Goal: Check status: Check status

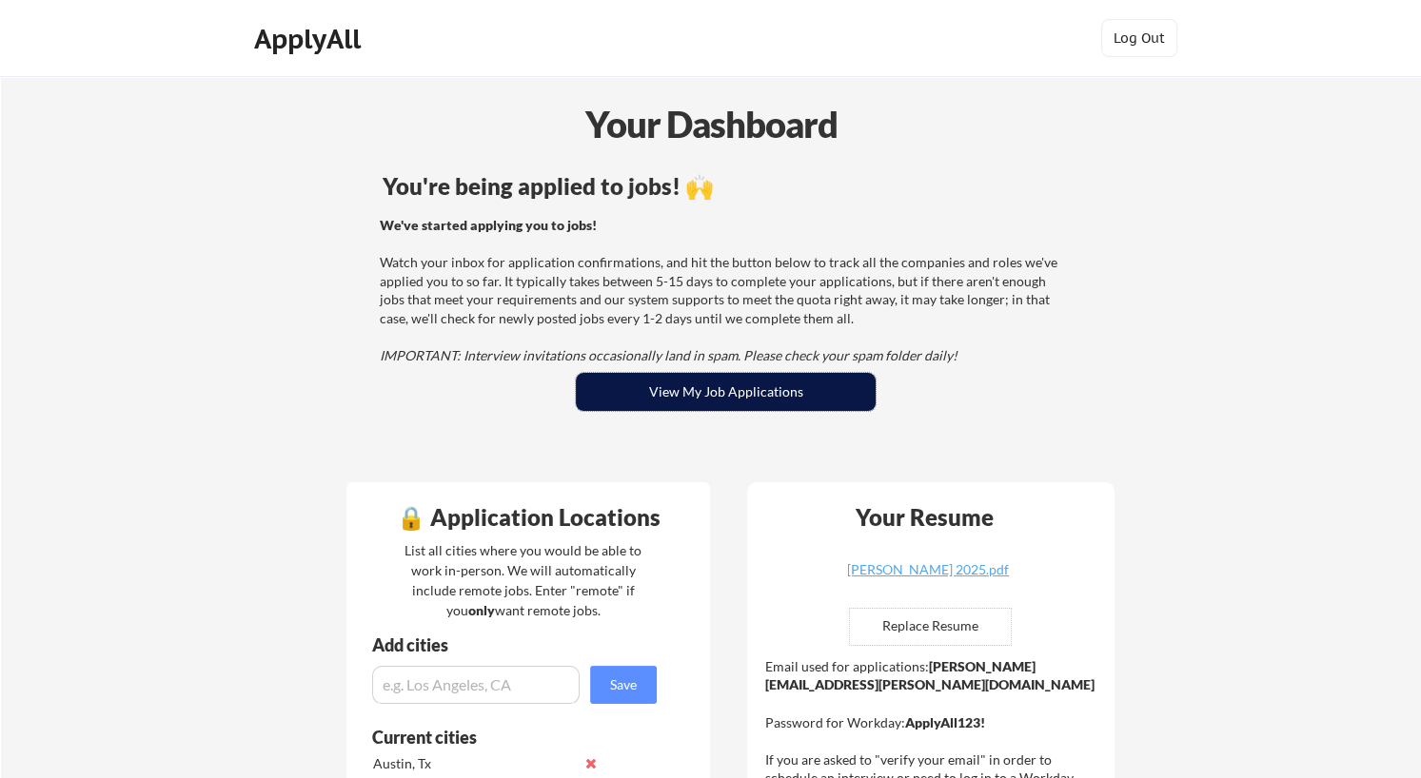
click at [712, 393] on button "View My Job Applications" at bounding box center [726, 392] width 300 height 38
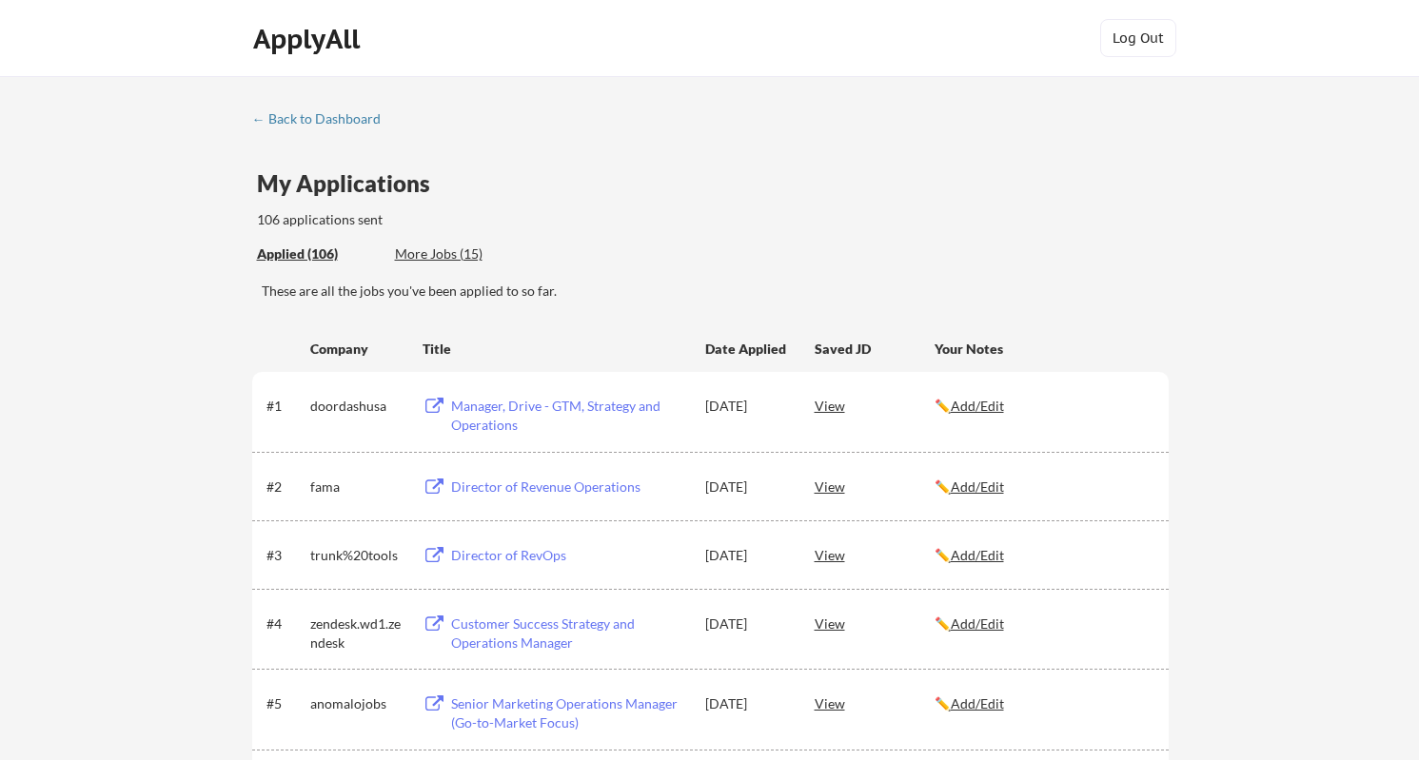
click at [628, 212] on div "My Applications 106 applications sent" at bounding box center [713, 201] width 912 height 58
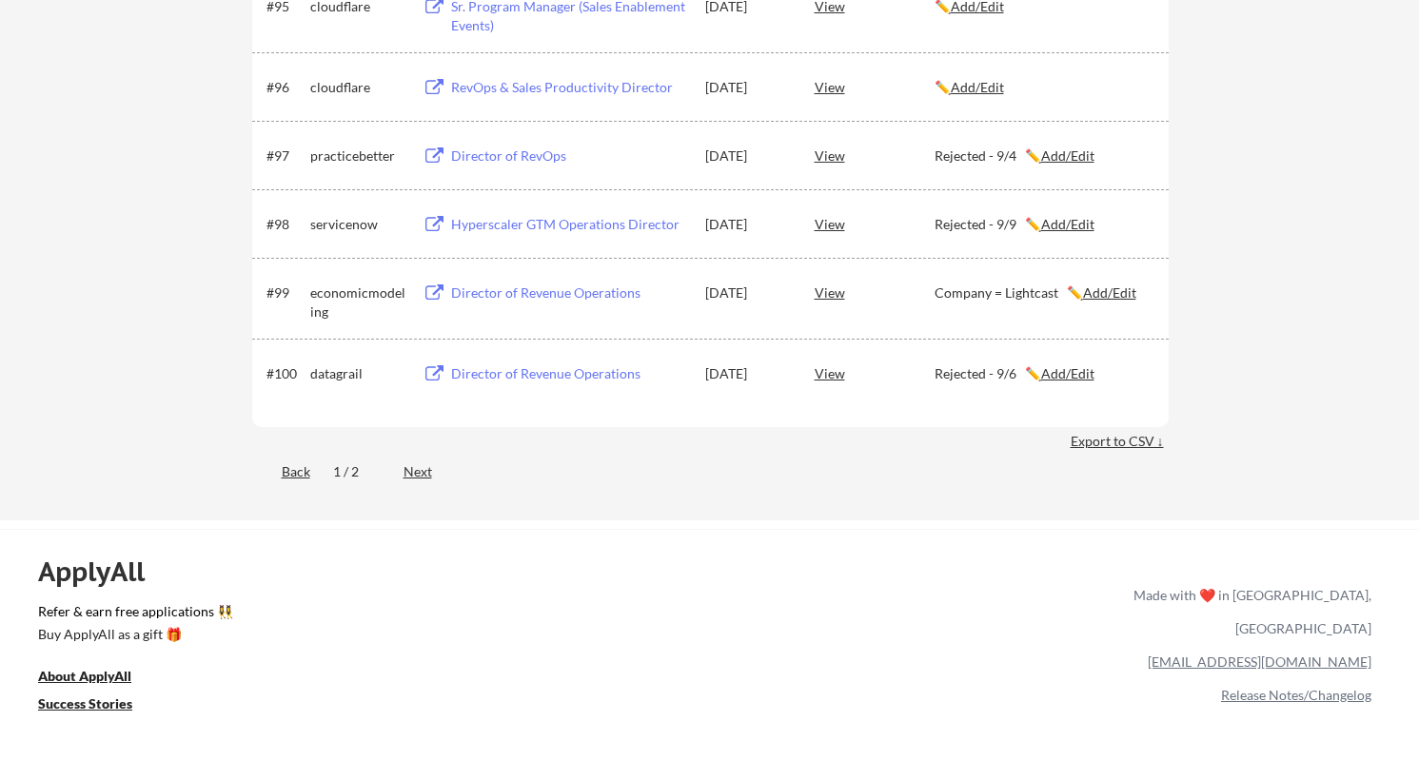
scroll to position [7708, 0]
